Goal: Task Accomplishment & Management: Complete application form

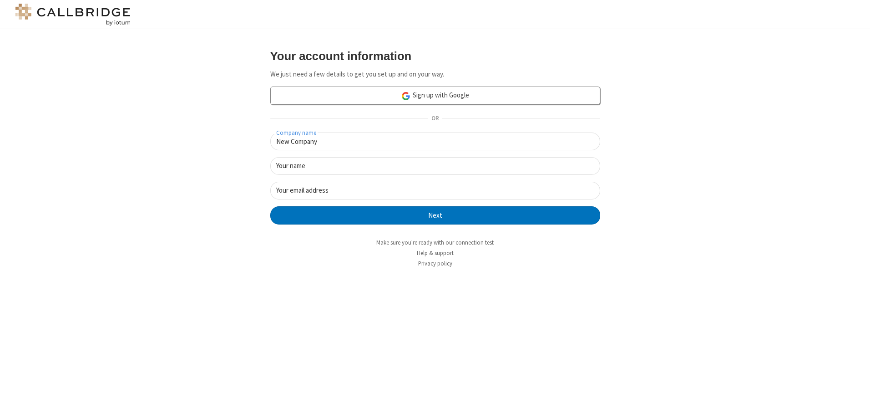
type input "New Company"
type input "New User"
type input "[EMAIL_ADDRESS][DOMAIN_NAME]"
click button "Next" at bounding box center [435, 215] width 330 height 18
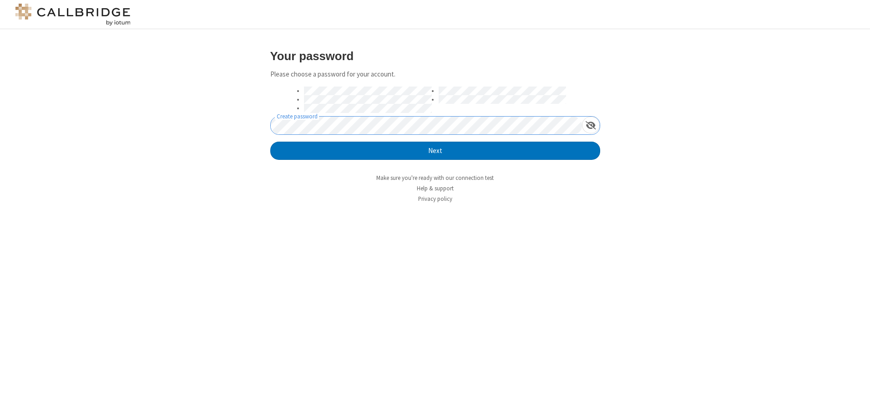
click button "Next" at bounding box center [435, 151] width 330 height 18
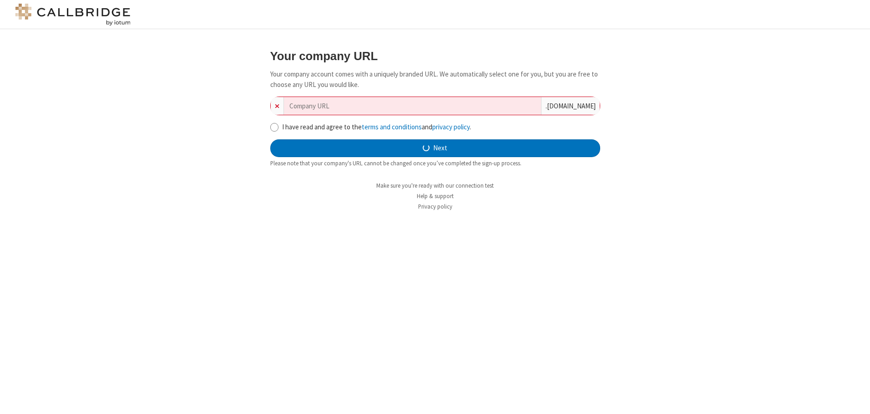
type input "new-company-hybrid-39569"
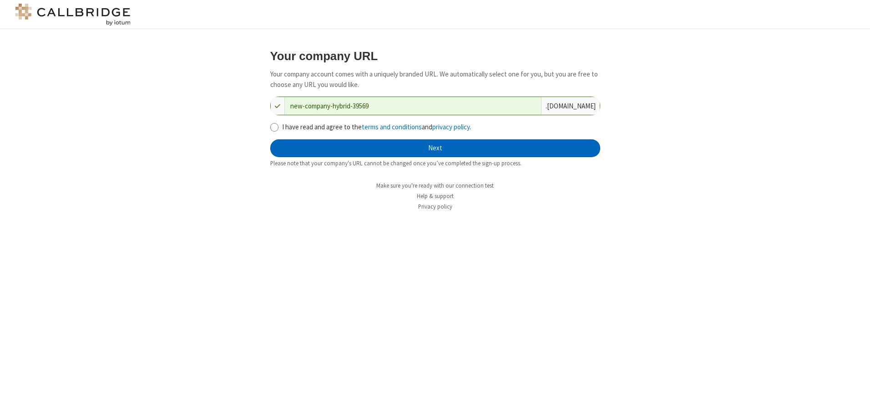
click at [435, 148] on button "Next" at bounding box center [435, 148] width 330 height 18
